Goal: Task Accomplishment & Management: Complete application form

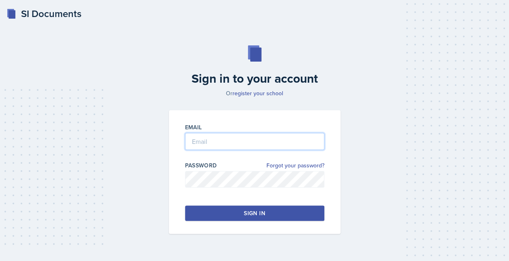
type input "[EMAIL_ADDRESS][DOMAIN_NAME]"
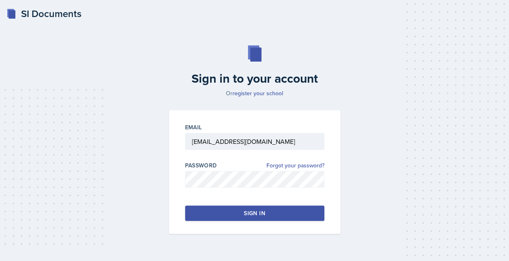
click at [231, 211] on button "Sign in" at bounding box center [254, 212] width 139 height 15
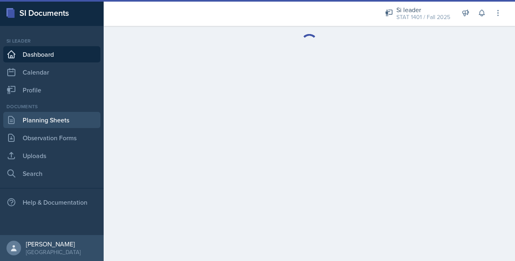
click at [61, 113] on link "Planning Sheets" at bounding box center [51, 120] width 97 height 16
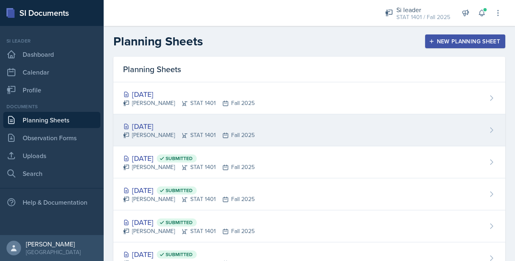
click at [209, 134] on div "Owen Hawkins STAT 1401 Fall 2025" at bounding box center [189, 135] width 132 height 8
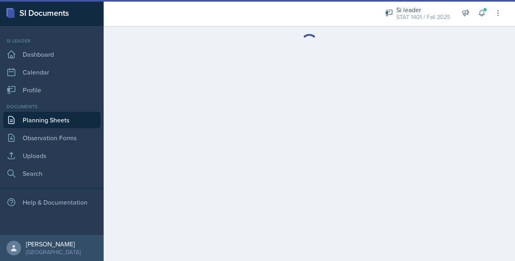
click at [476, 29] on div at bounding box center [309, 42] width 411 height 32
click at [479, 19] on button at bounding box center [481, 13] width 15 height 15
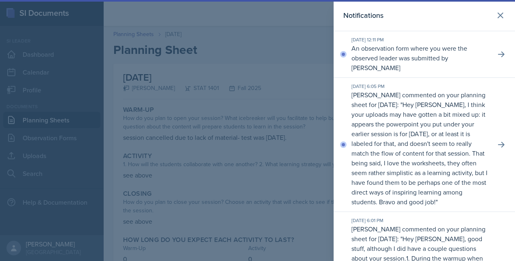
click at [59, 134] on div at bounding box center [257, 130] width 515 height 261
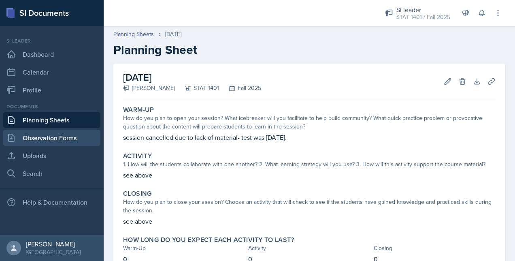
click at [56, 137] on link "Observation Forms" at bounding box center [51, 138] width 97 height 16
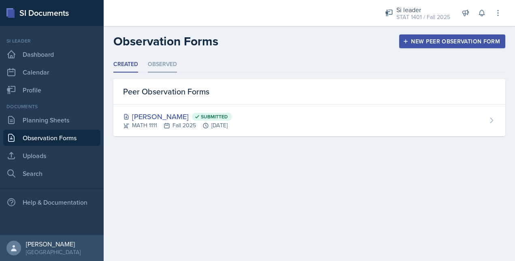
click at [156, 63] on li "Observed" at bounding box center [162, 65] width 29 height 16
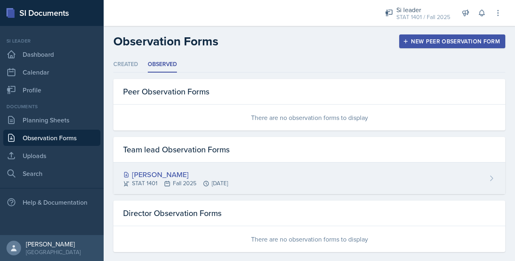
click at [149, 176] on div "[PERSON_NAME]" at bounding box center [175, 174] width 105 height 11
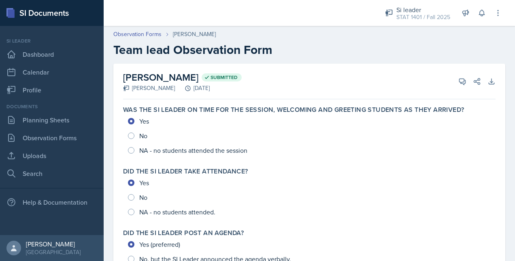
click at [239, 157] on div "Was the SI Leader on time for the session, welcoming and greeting students as t…" at bounding box center [309, 131] width 379 height 58
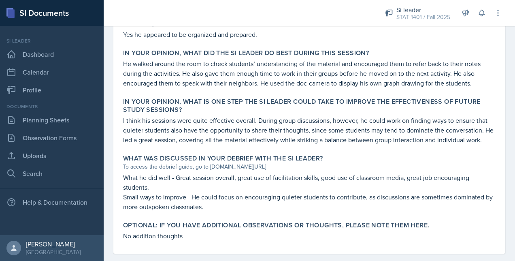
scroll to position [443, 0]
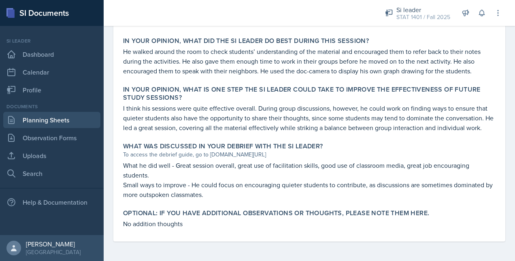
click at [36, 118] on link "Planning Sheets" at bounding box center [51, 120] width 97 height 16
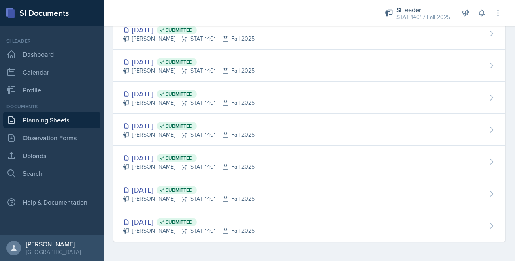
scroll to position [127, 0]
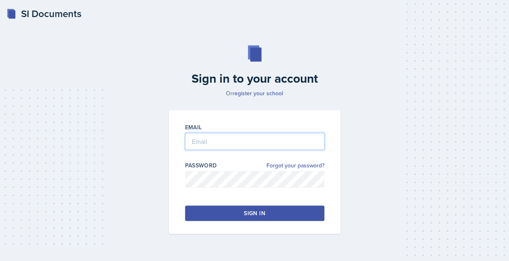
type input "[EMAIL_ADDRESS][DOMAIN_NAME]"
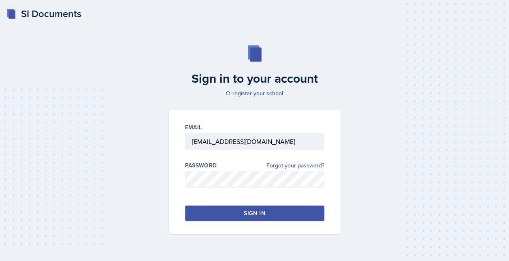
click at [227, 217] on button "Sign in" at bounding box center [254, 212] width 139 height 15
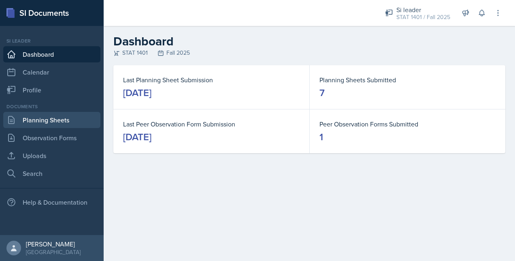
click at [48, 119] on link "Planning Sheets" at bounding box center [51, 120] width 97 height 16
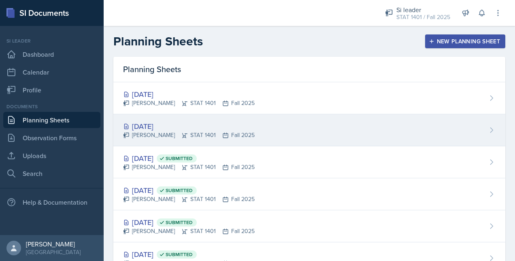
click at [210, 121] on div "[DATE]" at bounding box center [189, 126] width 132 height 11
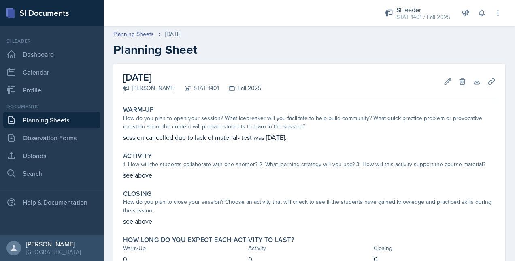
scroll to position [58, 0]
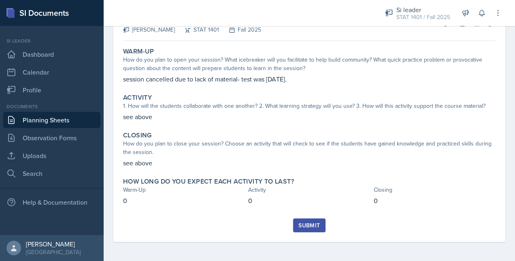
click at [301, 222] on div "Submit" at bounding box center [308, 225] width 21 height 6
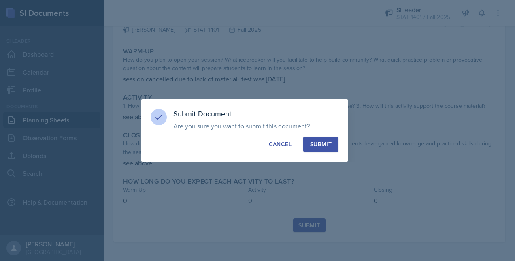
click at [324, 142] on div "Submit" at bounding box center [320, 144] width 21 height 8
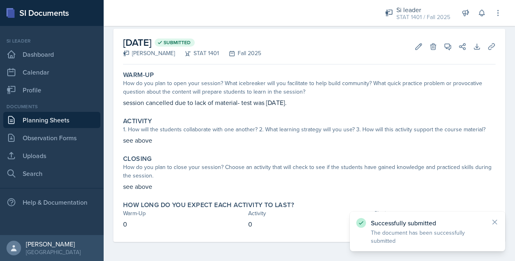
click at [50, 117] on link "Planning Sheets" at bounding box center [51, 120] width 97 height 16
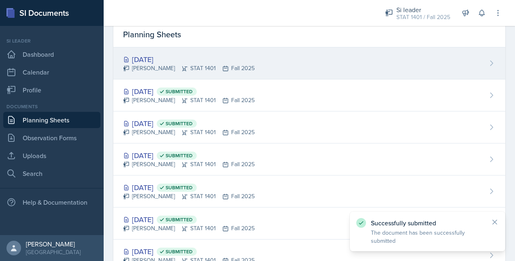
click at [232, 56] on div "[DATE]" at bounding box center [189, 59] width 132 height 11
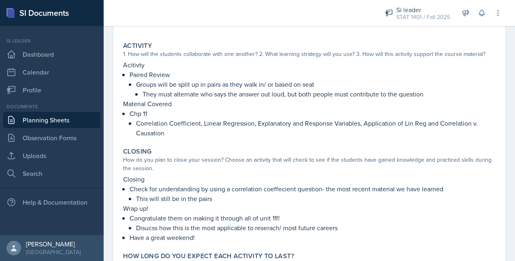
scroll to position [251, 0]
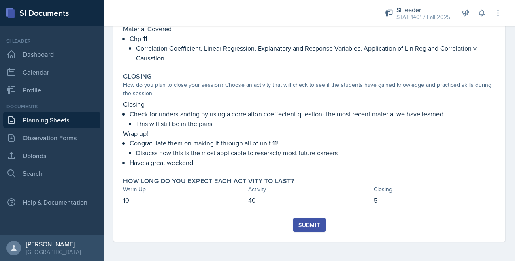
click at [302, 228] on div "Submit" at bounding box center [308, 224] width 21 height 6
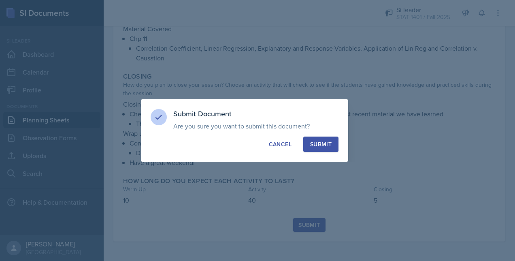
click at [326, 145] on div "Submit" at bounding box center [320, 144] width 21 height 8
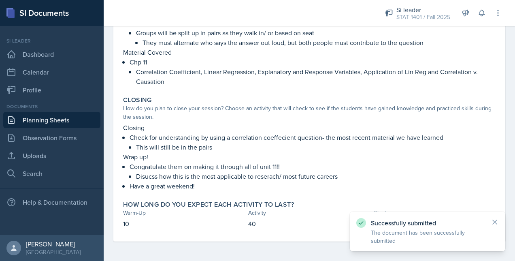
scroll to position [227, 0]
click at [58, 119] on link "Planning Sheets" at bounding box center [51, 120] width 97 height 16
